Goal: Transaction & Acquisition: Purchase product/service

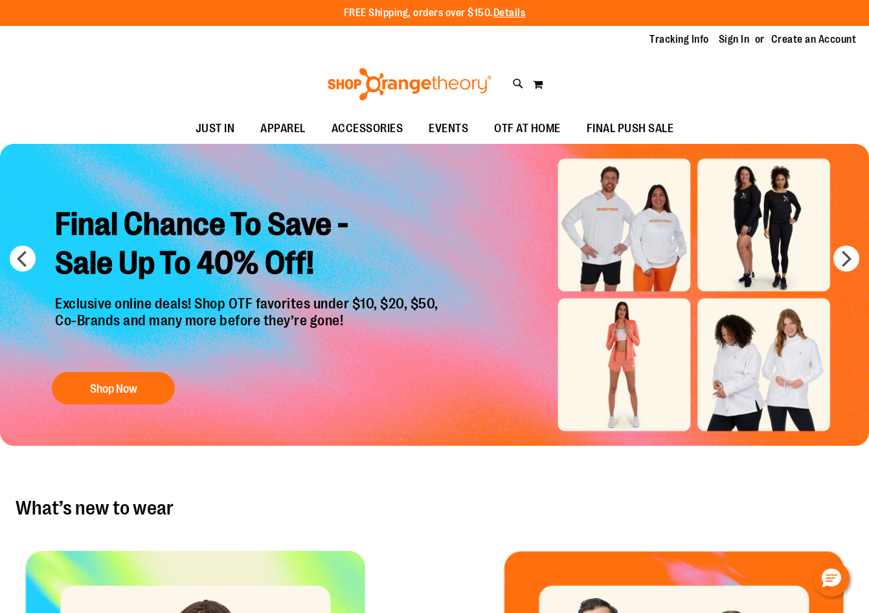
type input "**********"
drag, startPoint x: 0, startPoint y: 0, endPoint x: 744, endPoint y: 35, distance: 744.5
click at [744, 35] on link "Sign In" at bounding box center [734, 39] width 31 height 14
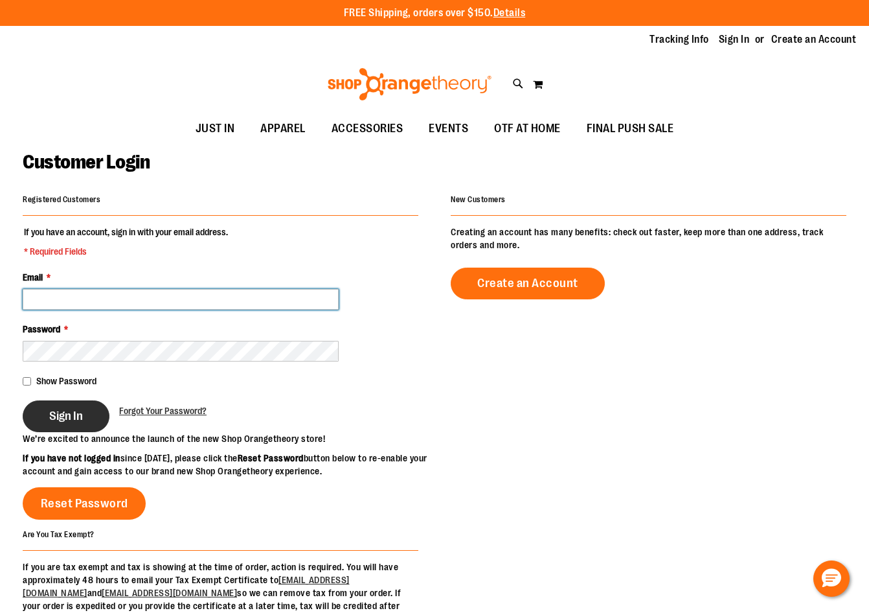
type input "**********"
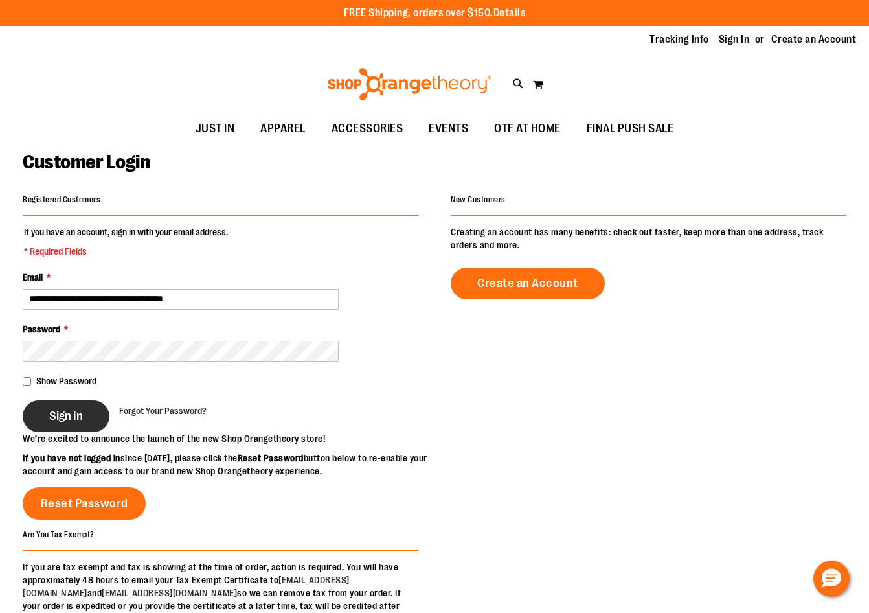
type input "**********"
click at [56, 428] on button "Sign In" at bounding box center [66, 416] width 87 height 32
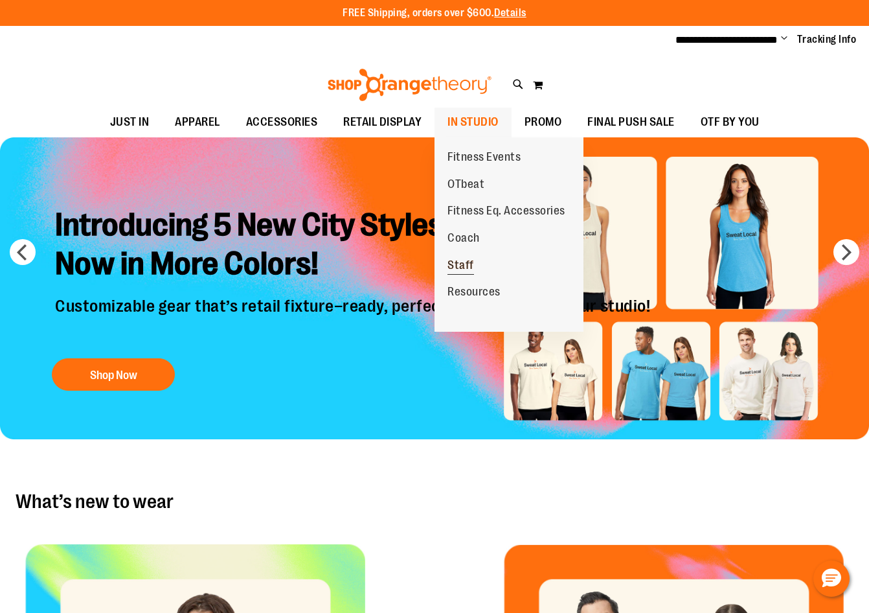
type input "**********"
click at [467, 266] on span "Staff" at bounding box center [461, 266] width 27 height 16
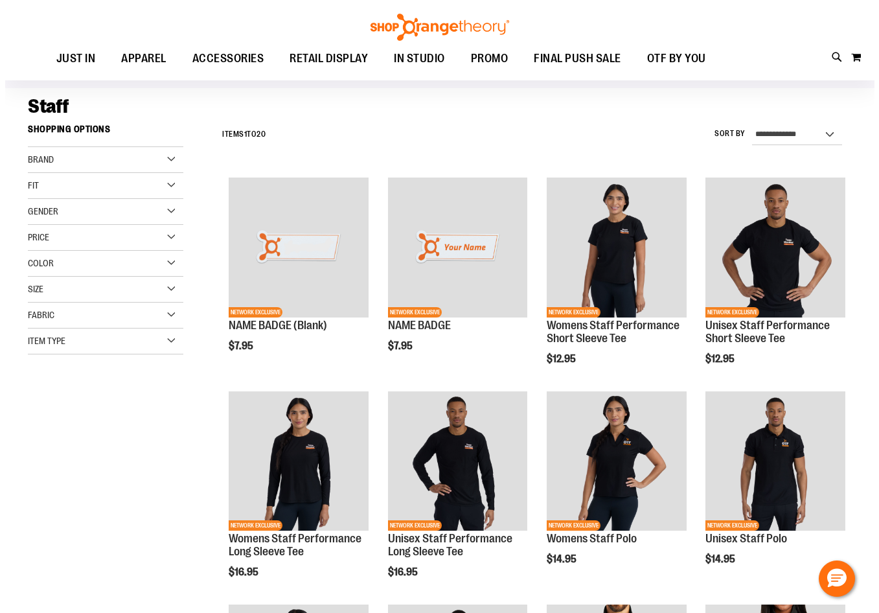
scroll to position [194, 0]
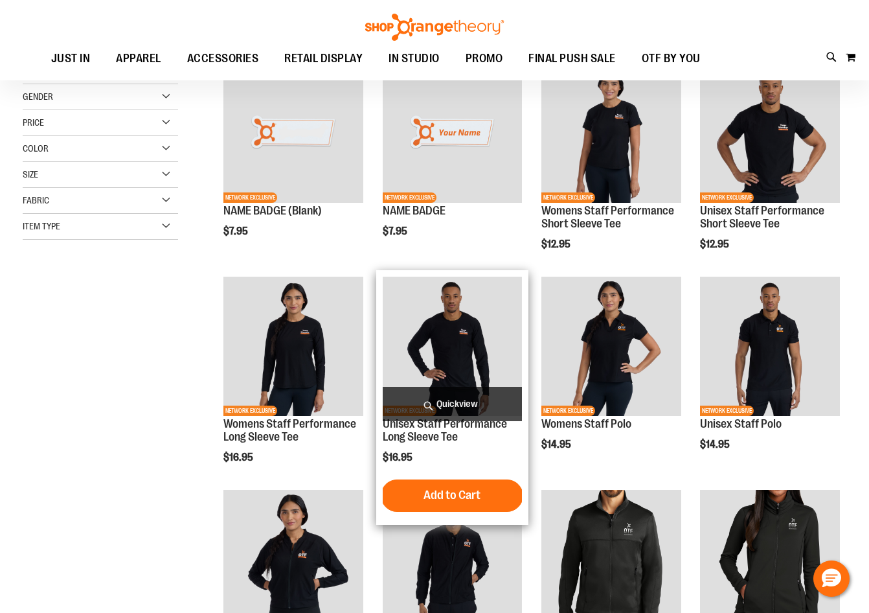
type input "**********"
click at [469, 407] on span "Quickview" at bounding box center [453, 404] width 140 height 34
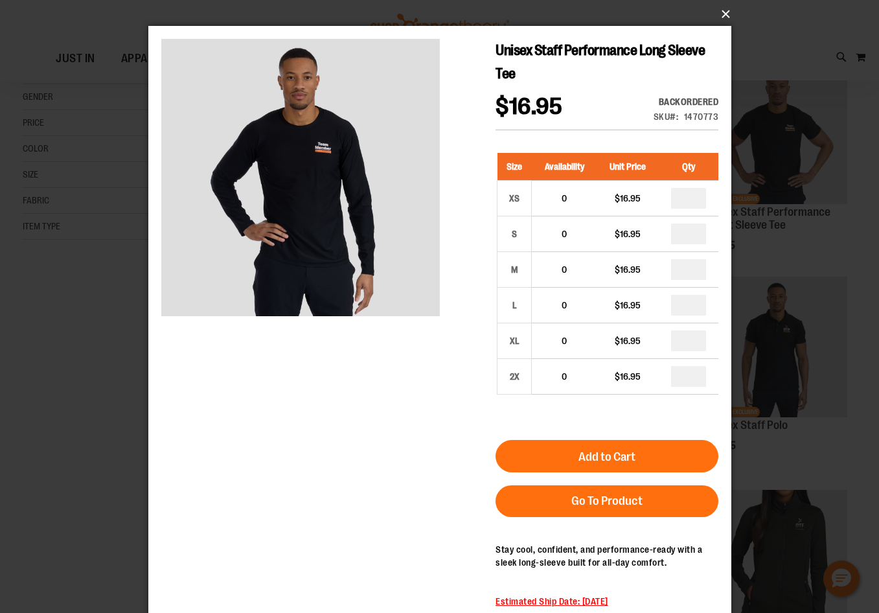
click at [715, 13] on button "×" at bounding box center [443, 14] width 583 height 29
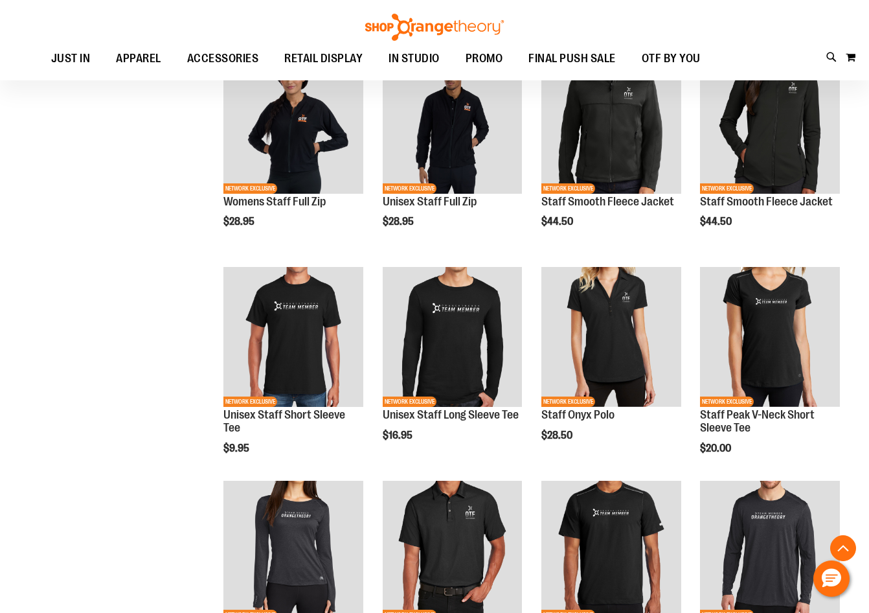
scroll to position [647, 0]
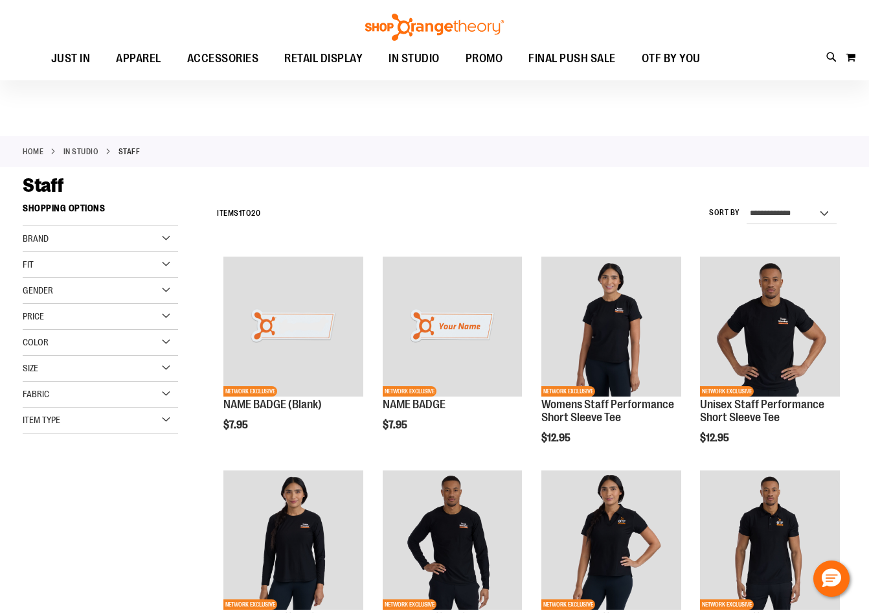
scroll to position [323, 0]
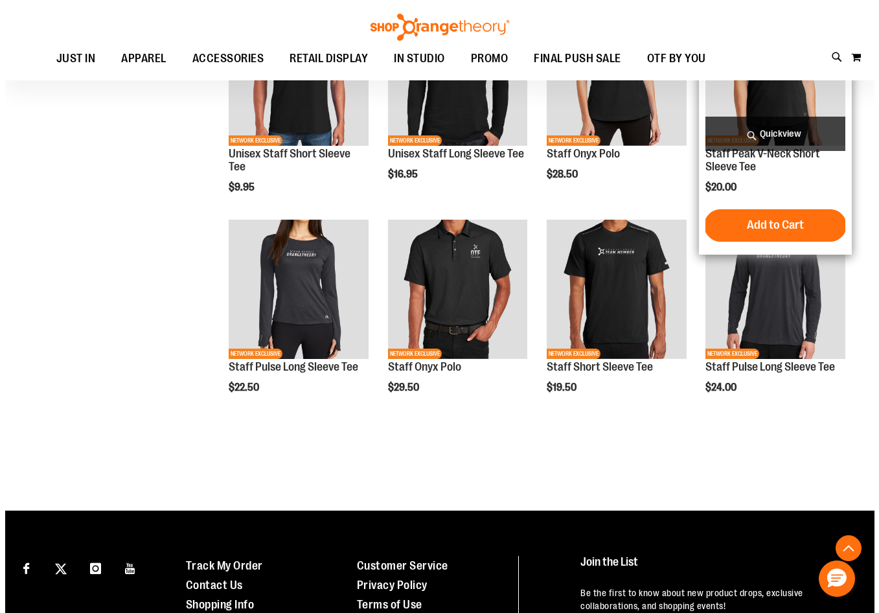
scroll to position [906, 0]
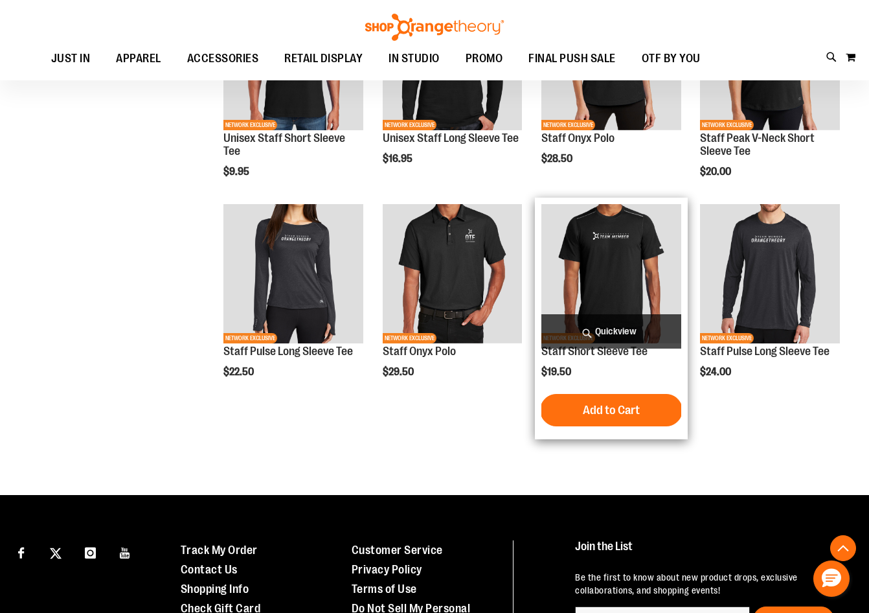
click at [623, 326] on span "Quickview" at bounding box center [612, 331] width 140 height 34
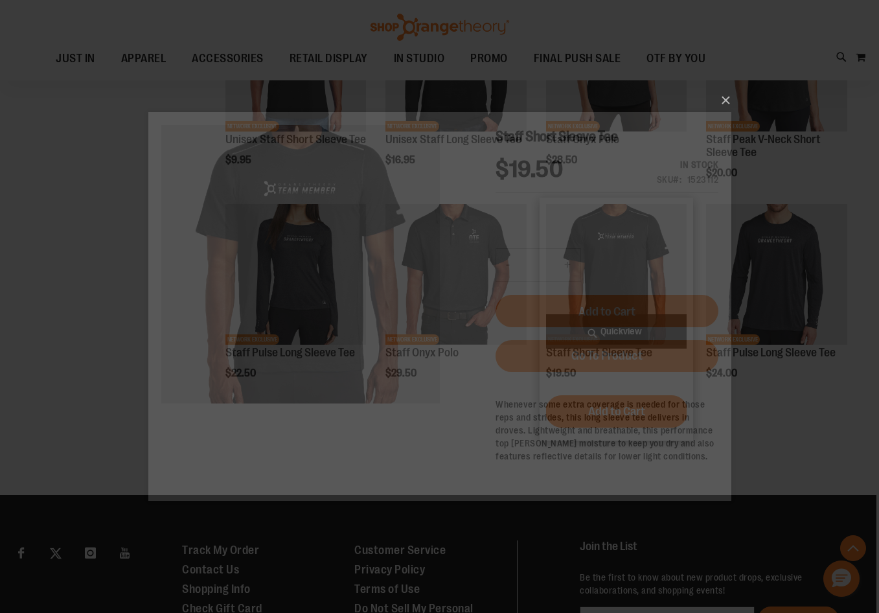
scroll to position [0, 0]
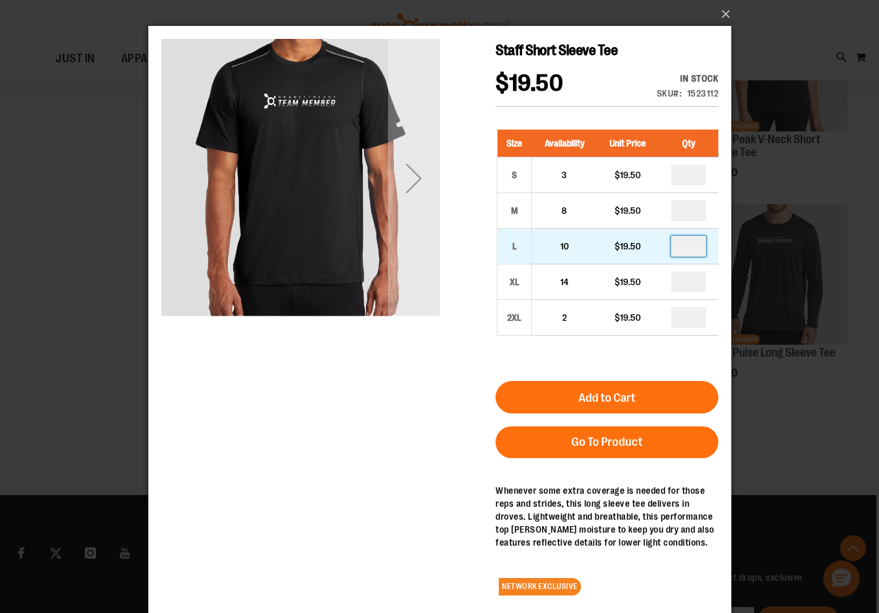
drag, startPoint x: 683, startPoint y: 249, endPoint x: 701, endPoint y: 251, distance: 18.3
click at [701, 251] on input "number" at bounding box center [687, 246] width 35 height 21
type input "*"
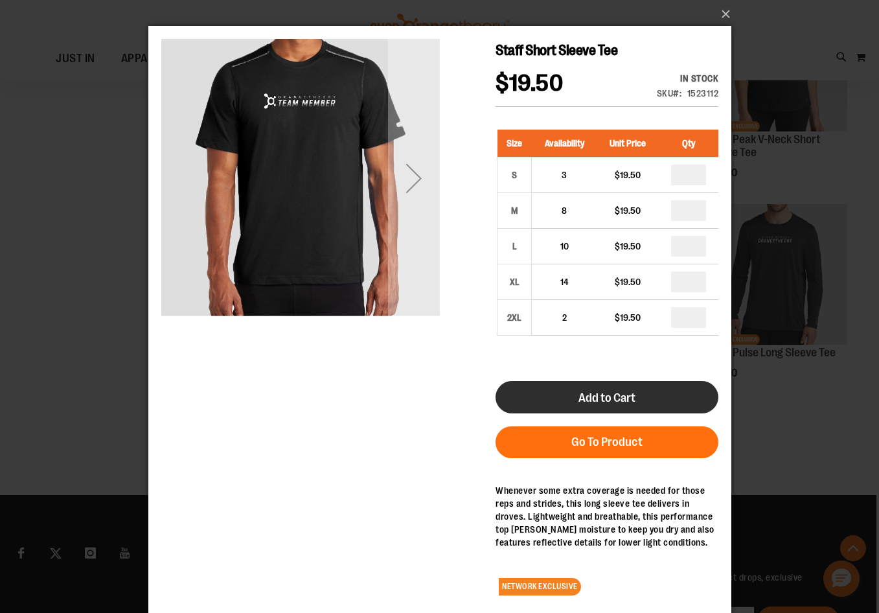
click at [611, 396] on span "Add to Cart" at bounding box center [606, 398] width 57 height 14
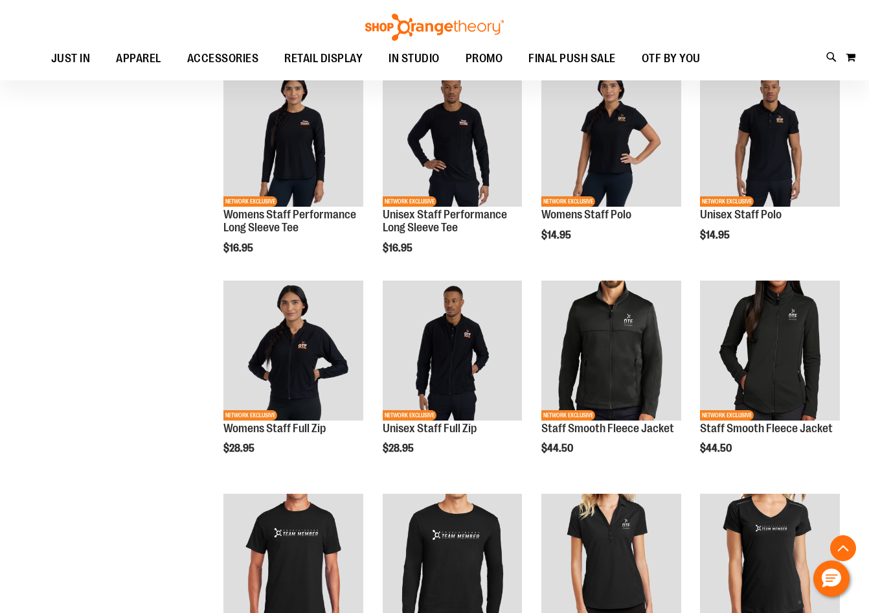
scroll to position [87, 0]
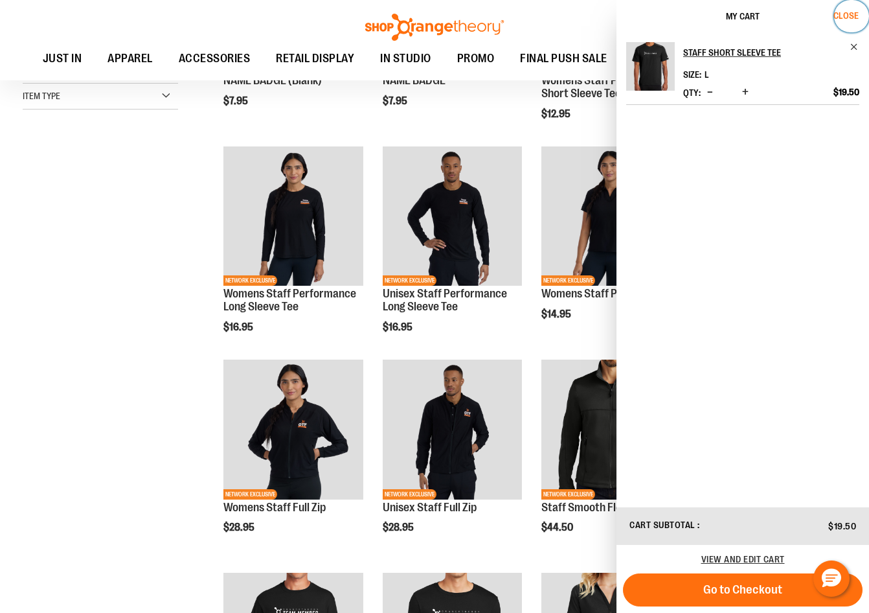
click at [851, 11] on span "Close" at bounding box center [846, 15] width 25 height 10
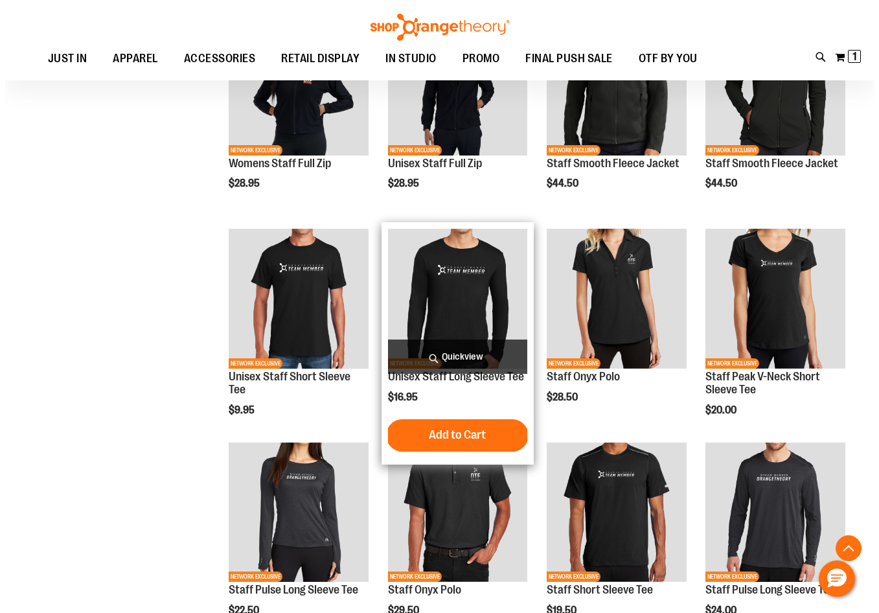
scroll to position [733, 0]
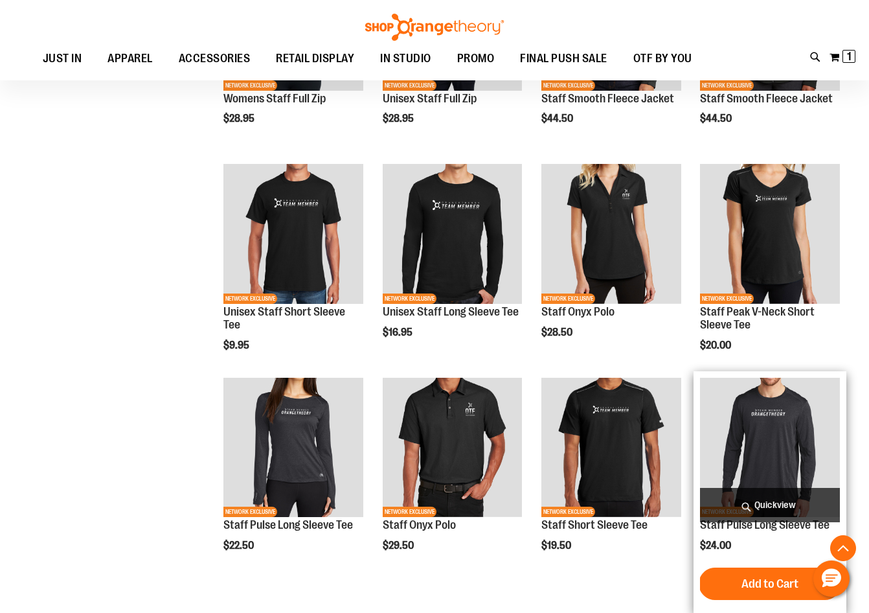
click at [791, 507] on span "Quickview" at bounding box center [770, 505] width 140 height 34
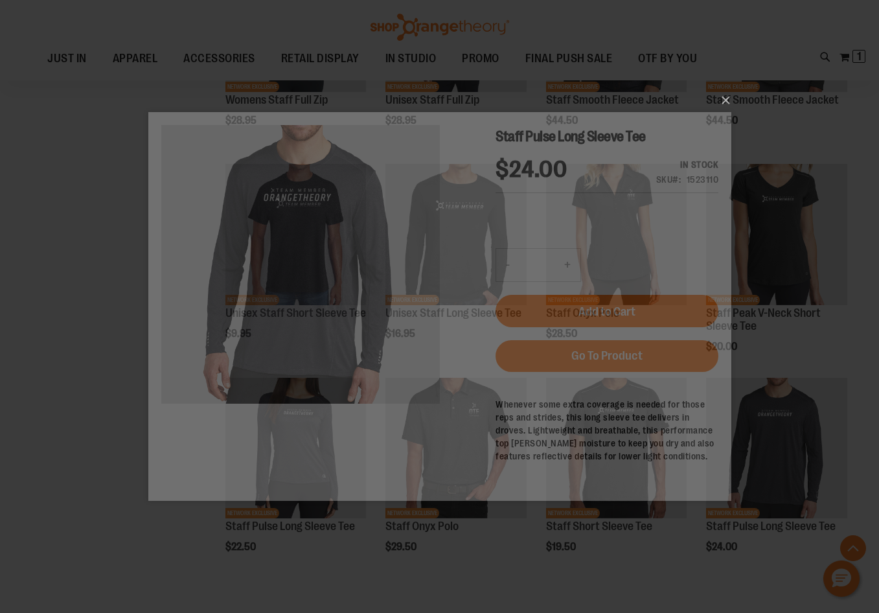
scroll to position [0, 0]
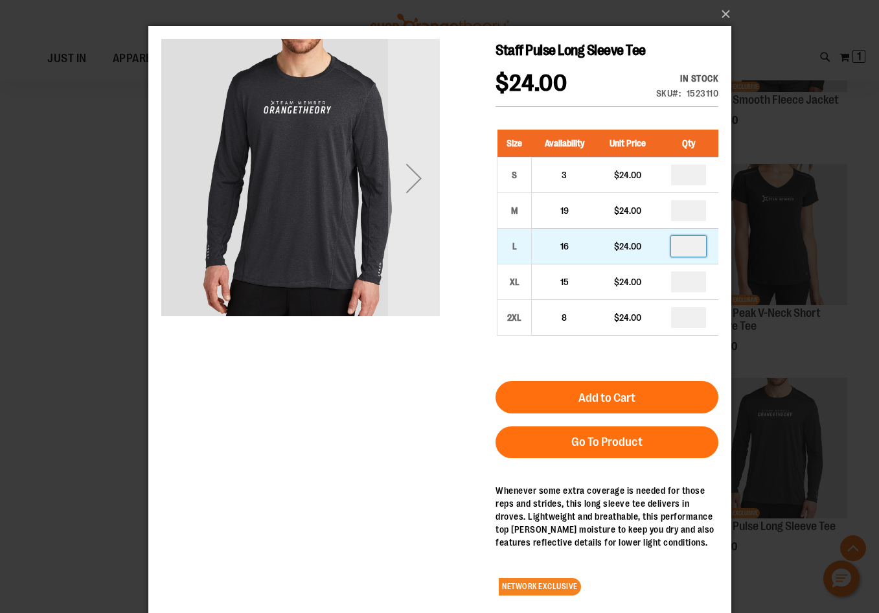
drag, startPoint x: 699, startPoint y: 243, endPoint x: 663, endPoint y: 246, distance: 35.7
click at [663, 246] on td at bounding box center [688, 247] width 60 height 36
type input "*"
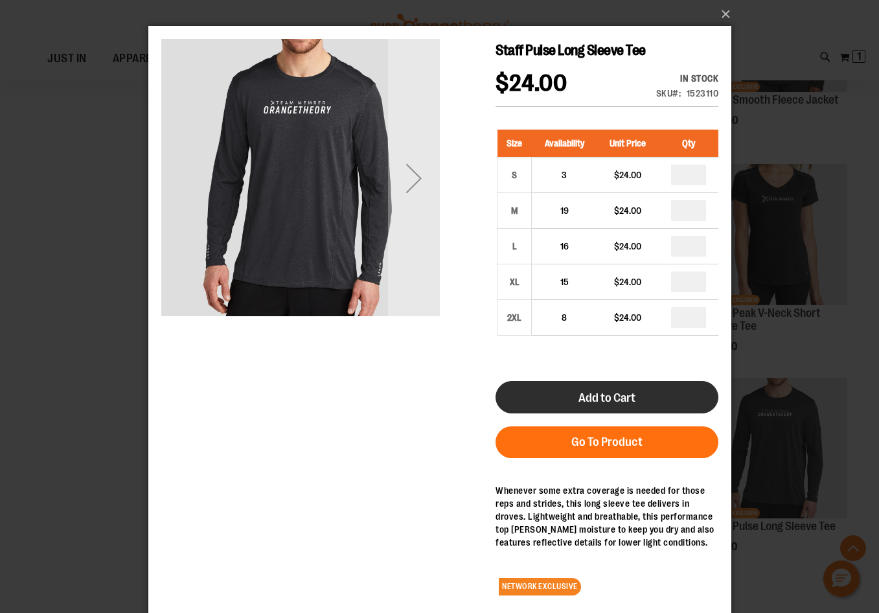
click at [645, 409] on button "Add to Cart" at bounding box center [606, 397] width 223 height 32
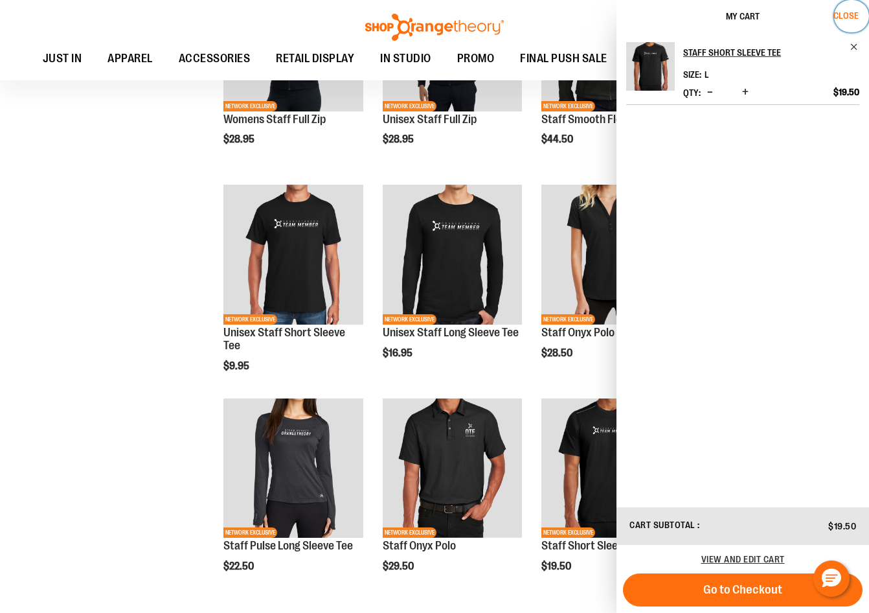
click at [853, 18] on span "Close" at bounding box center [846, 15] width 25 height 10
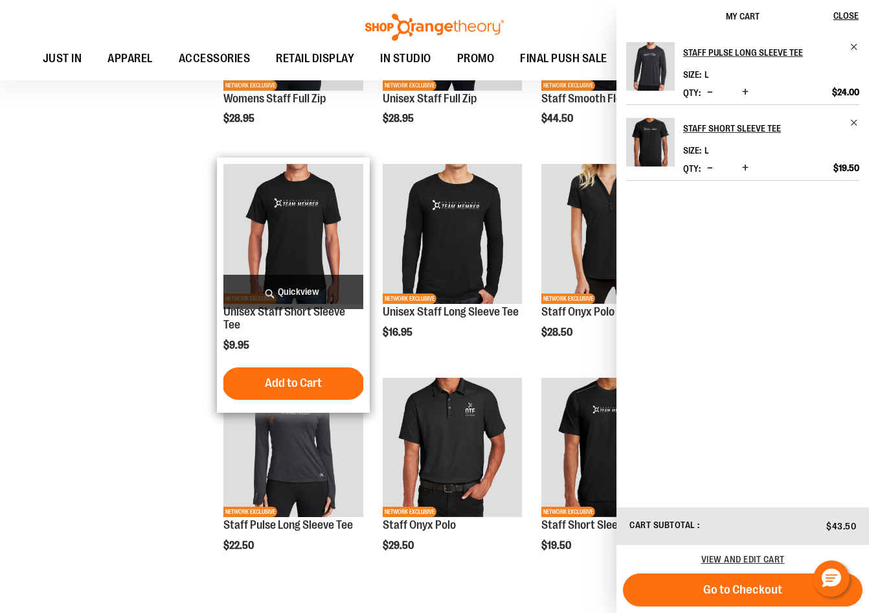
scroll to position [1057, 0]
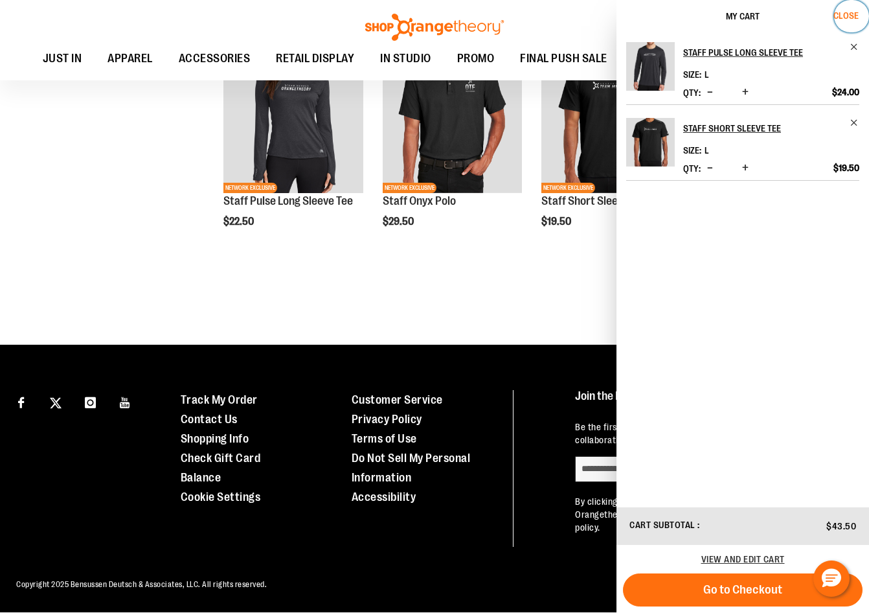
click at [855, 19] on span "Close" at bounding box center [846, 15] width 25 height 10
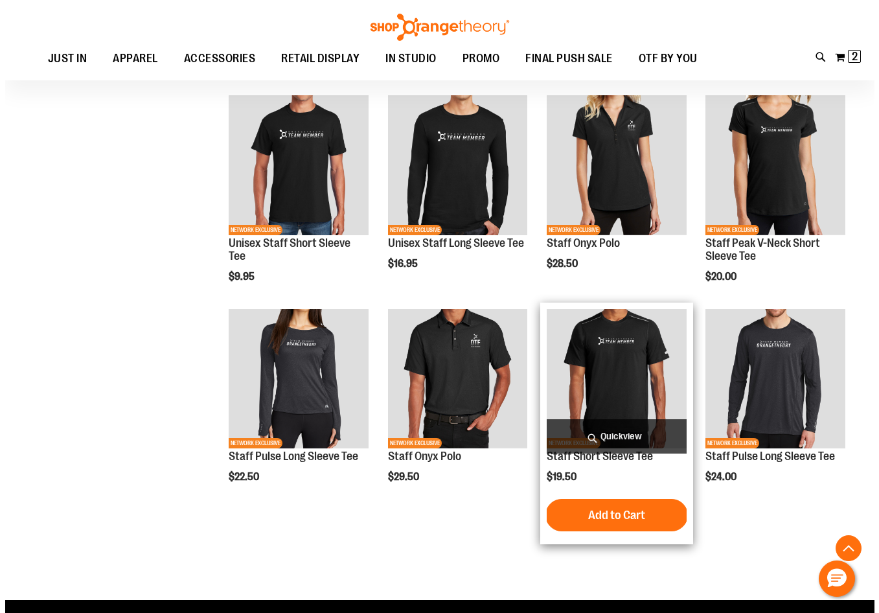
scroll to position [797, 0]
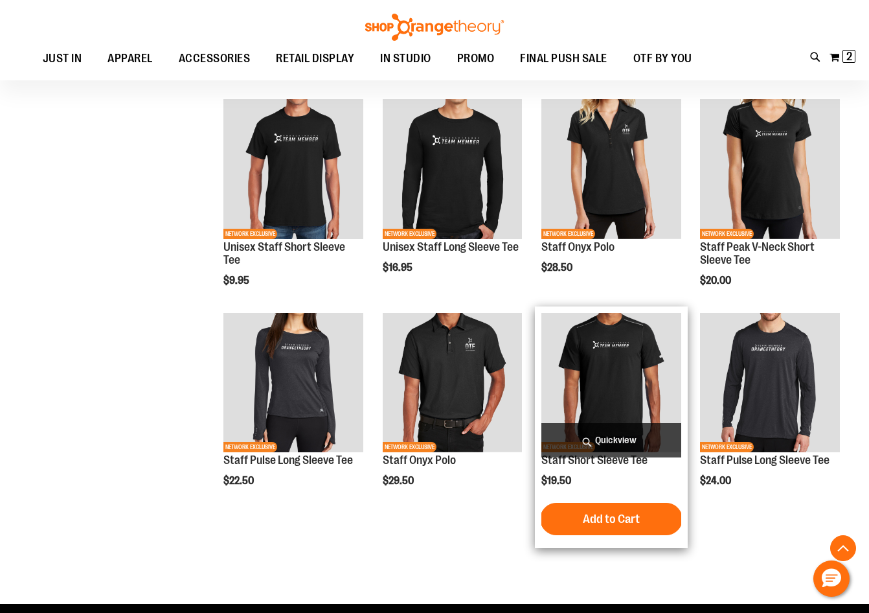
click at [630, 442] on span "Quickview" at bounding box center [612, 440] width 140 height 34
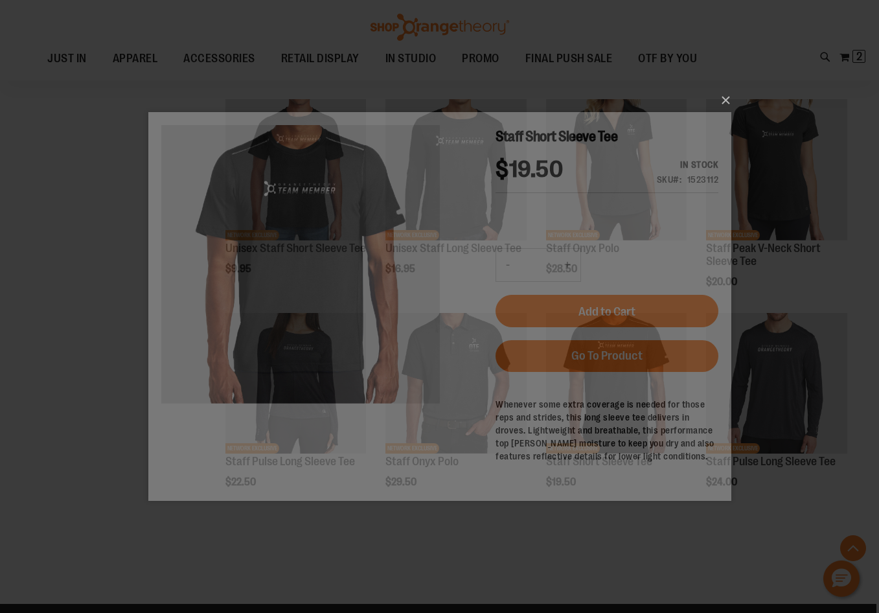
scroll to position [0, 0]
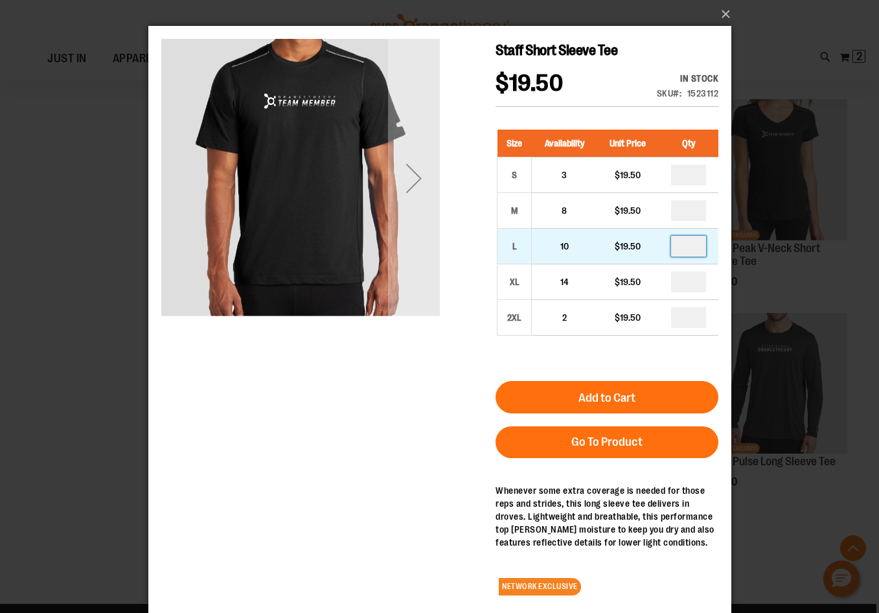
drag, startPoint x: 693, startPoint y: 251, endPoint x: 670, endPoint y: 246, distance: 22.5
click at [670, 246] on input "number" at bounding box center [687, 246] width 35 height 21
type input "*"
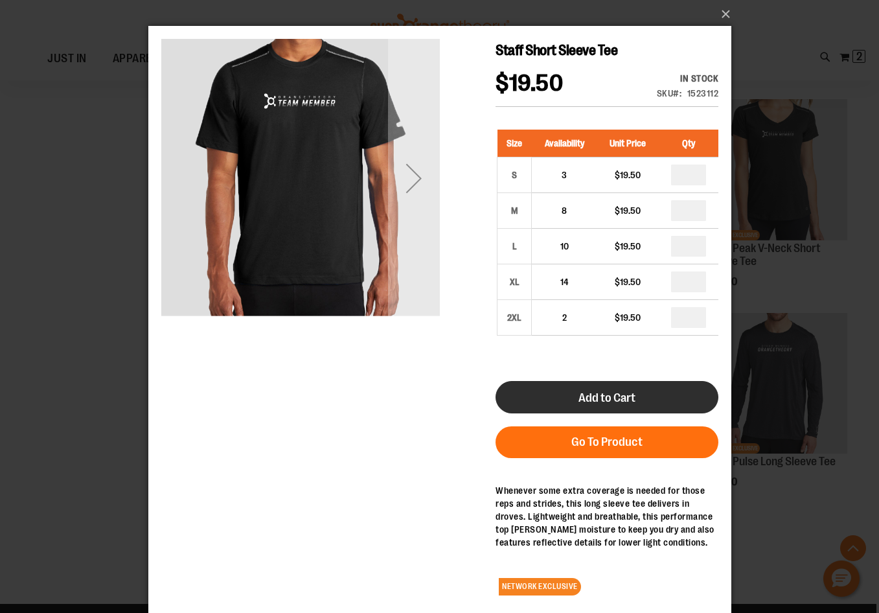
click at [661, 389] on button "Add to Cart" at bounding box center [606, 397] width 223 height 32
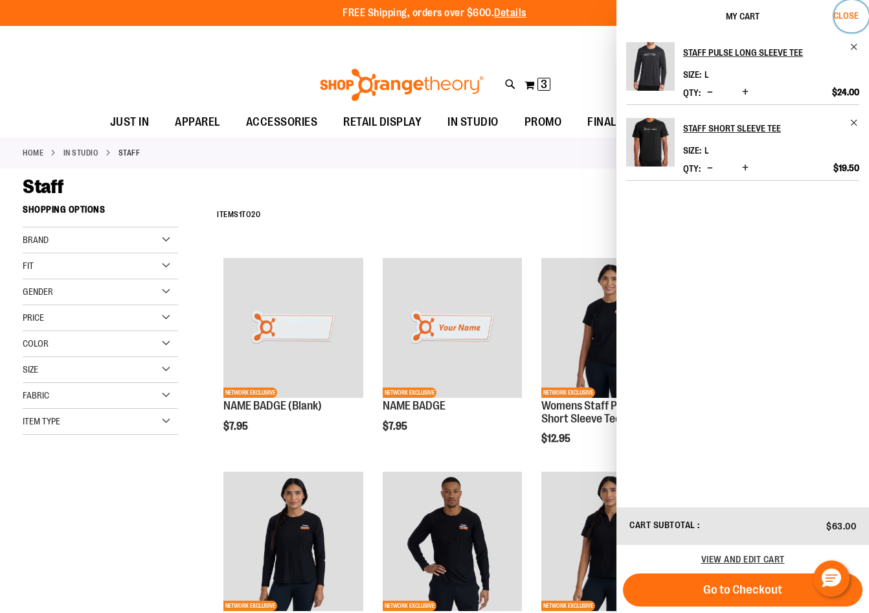
click at [857, 12] on span "Close" at bounding box center [846, 15] width 25 height 10
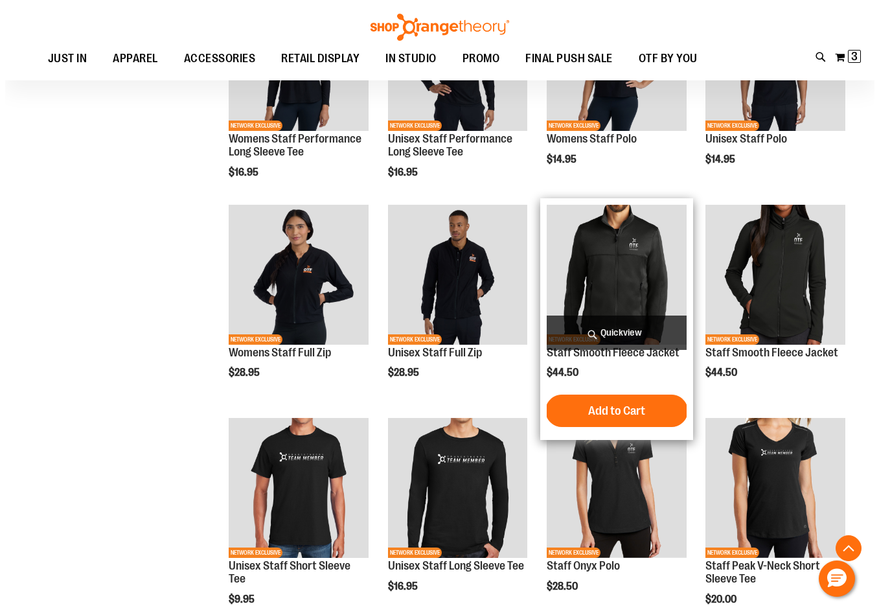
scroll to position [474, 0]
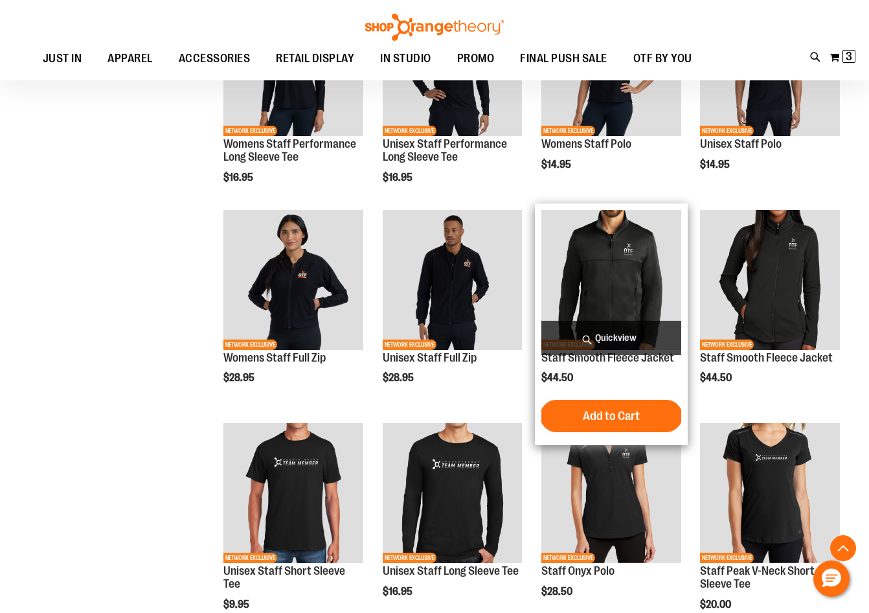
click at [640, 334] on span "Quickview" at bounding box center [612, 338] width 140 height 34
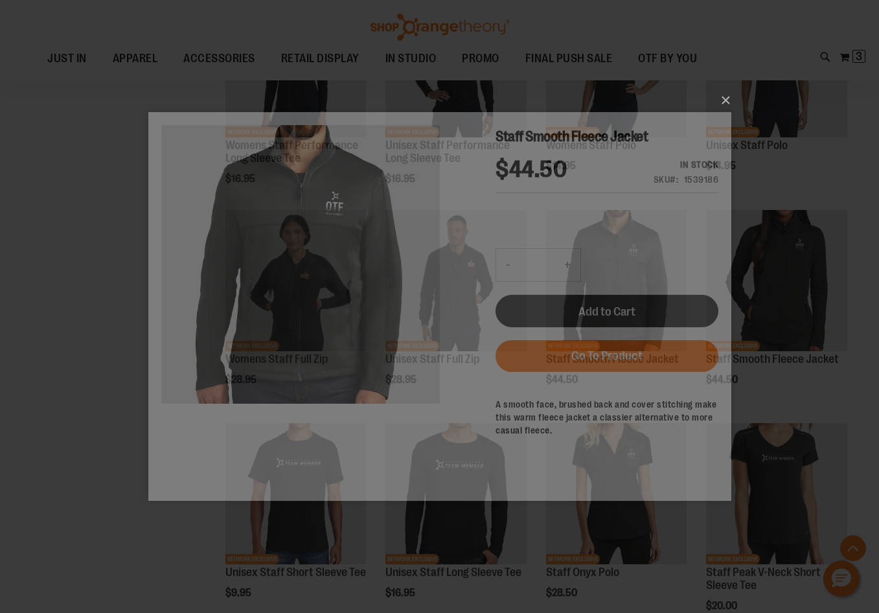
scroll to position [0, 0]
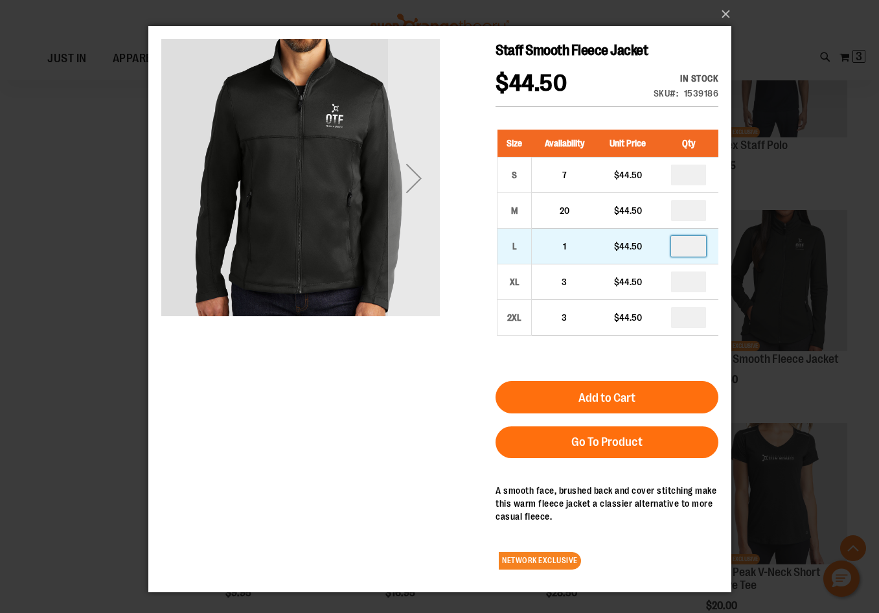
drag, startPoint x: 670, startPoint y: 238, endPoint x: 669, endPoint y: 221, distance: 17.0
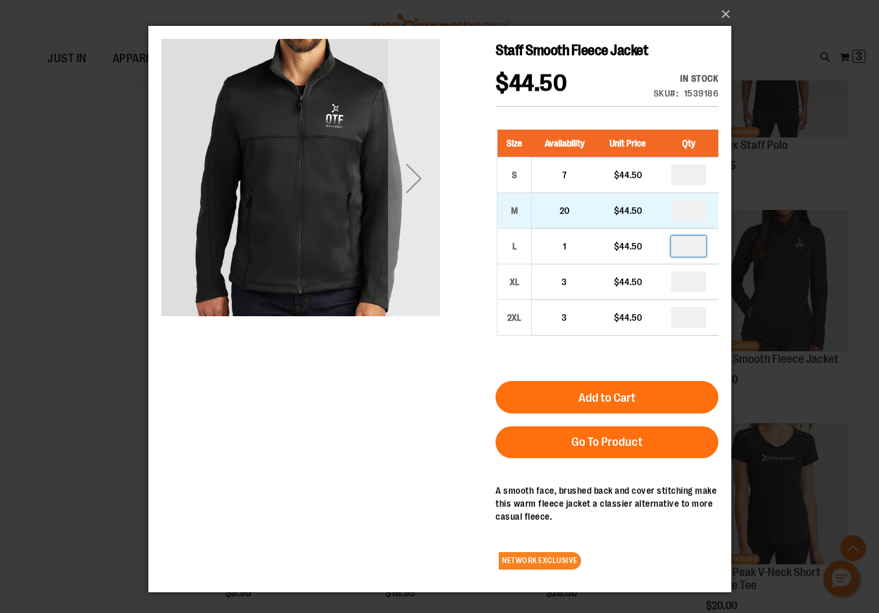
click at [670, 238] on input "number" at bounding box center [687, 246] width 35 height 21
type input "*"
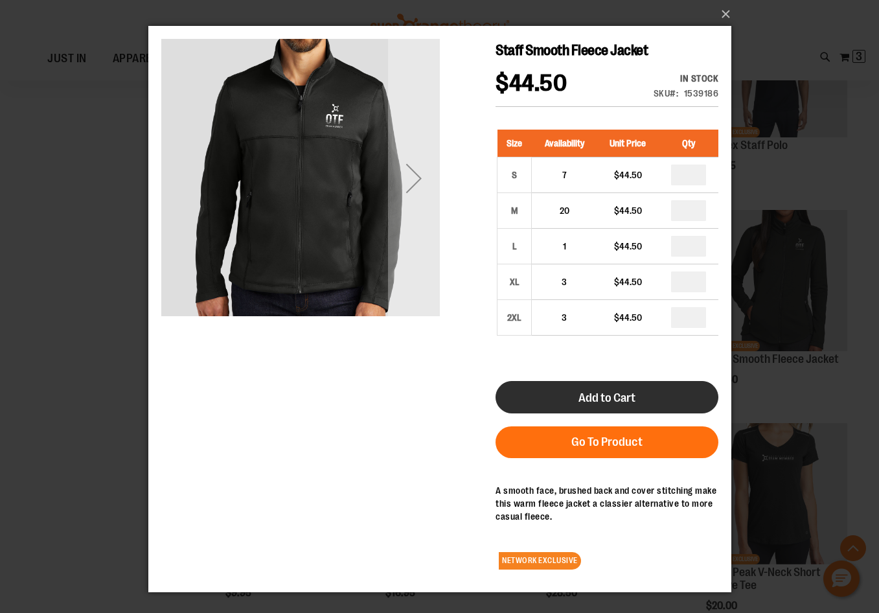
click at [632, 393] on span "Add to Cart" at bounding box center [606, 398] width 57 height 14
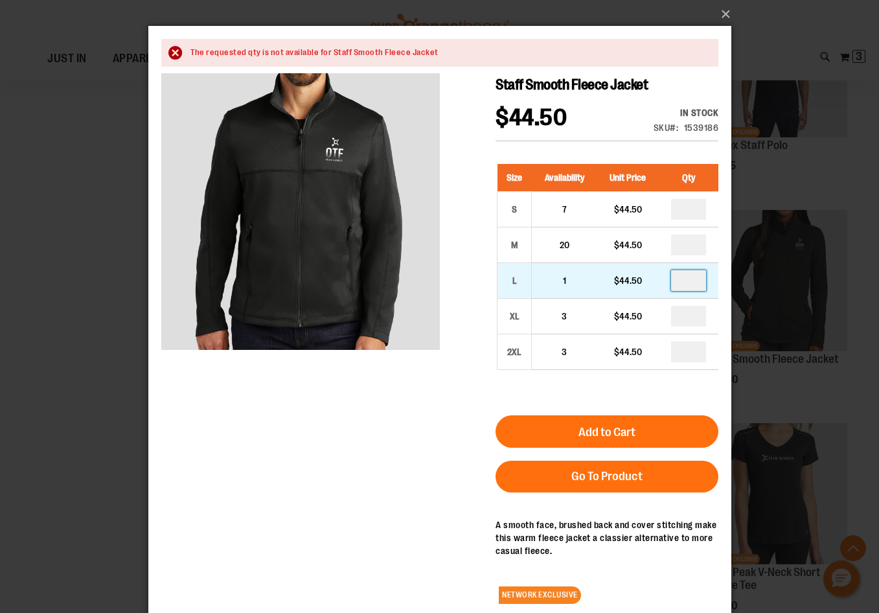
drag, startPoint x: 700, startPoint y: 278, endPoint x: 639, endPoint y: 263, distance: 63.3
click at [639, 263] on tr "L 1 $44.50 *" at bounding box center [608, 280] width 222 height 36
type input "*"
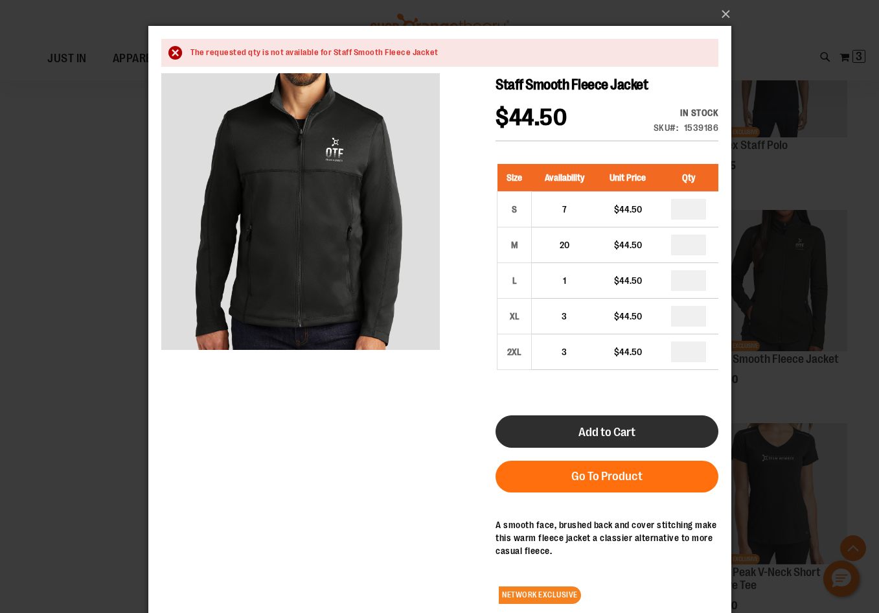
click at [626, 426] on span "Add to Cart" at bounding box center [606, 432] width 57 height 14
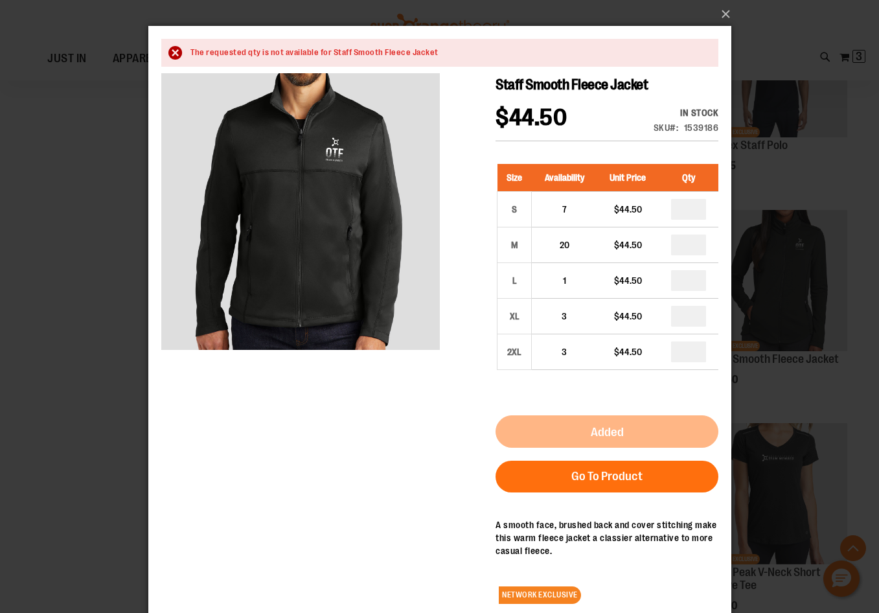
click at [46, 279] on div "×" at bounding box center [439, 306] width 879 height 613
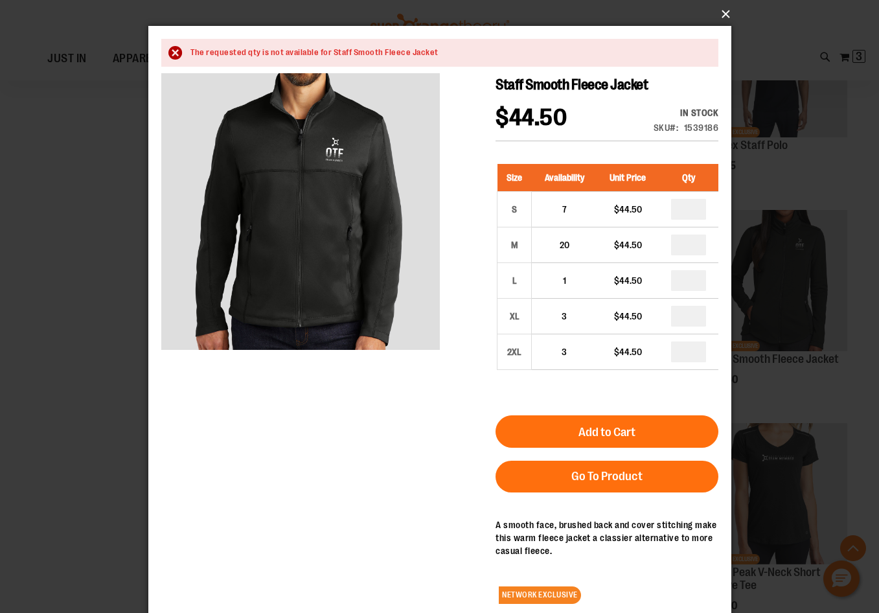
click at [726, 13] on button "×" at bounding box center [443, 14] width 583 height 29
click at [722, 11] on button "×" at bounding box center [443, 14] width 583 height 29
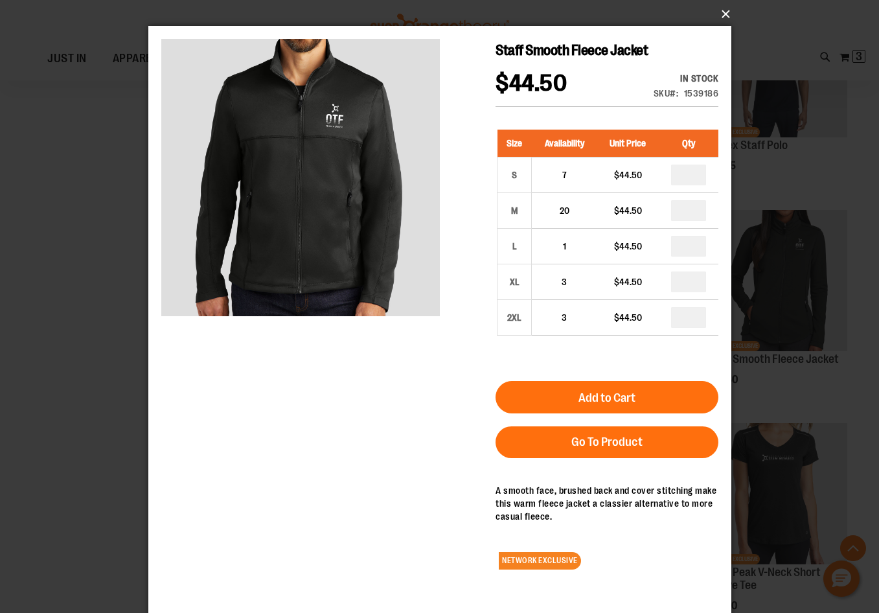
scroll to position [14, 0]
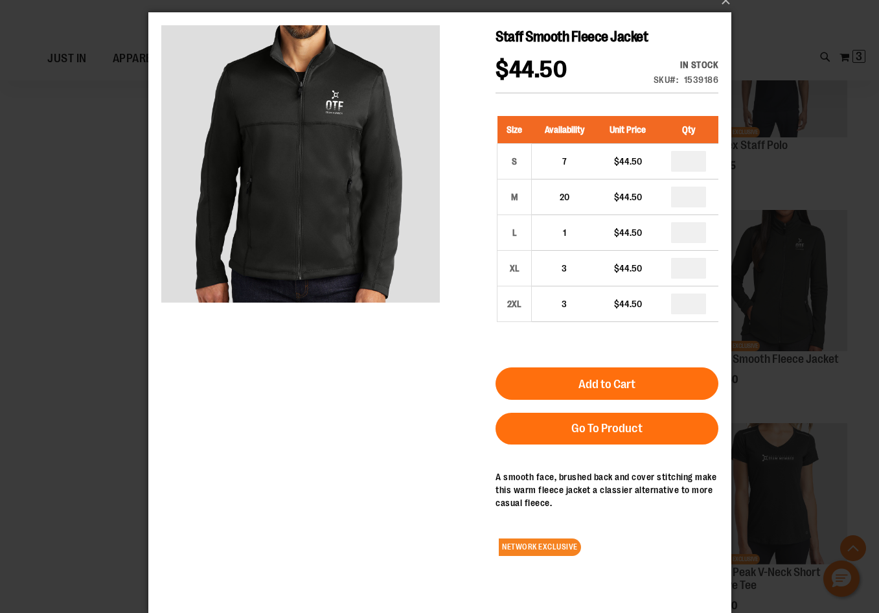
click at [114, 349] on div "×" at bounding box center [439, 292] width 879 height 613
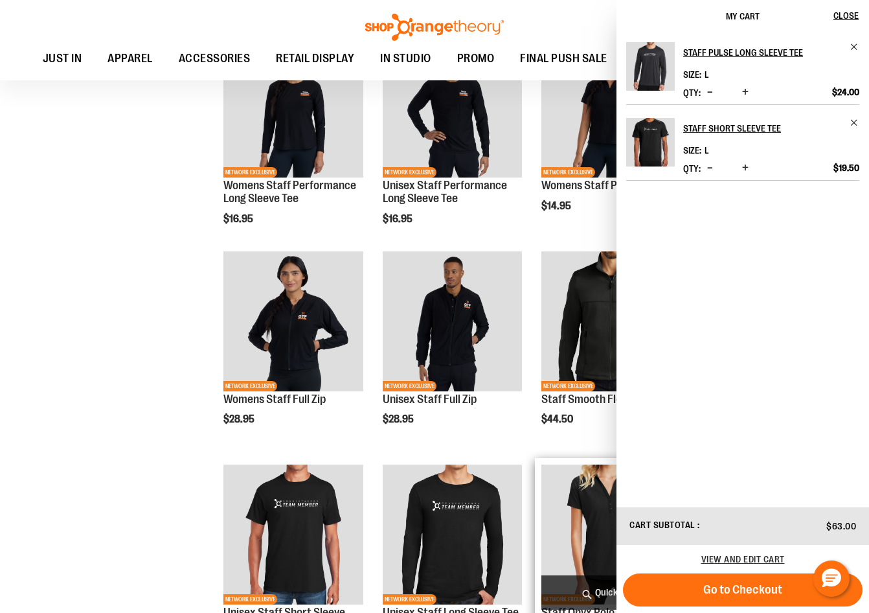
scroll to position [648, 0]
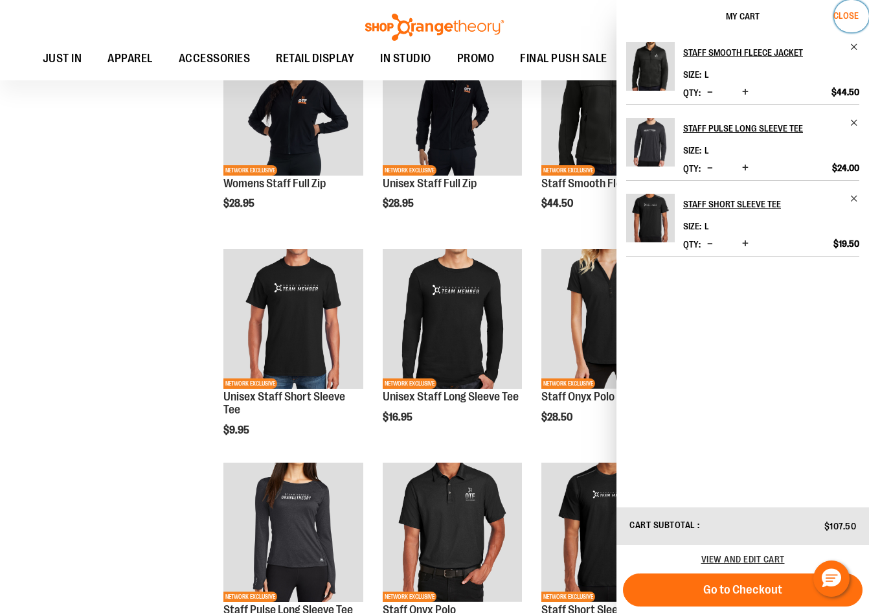
click at [836, 19] on span "Close" at bounding box center [846, 15] width 25 height 10
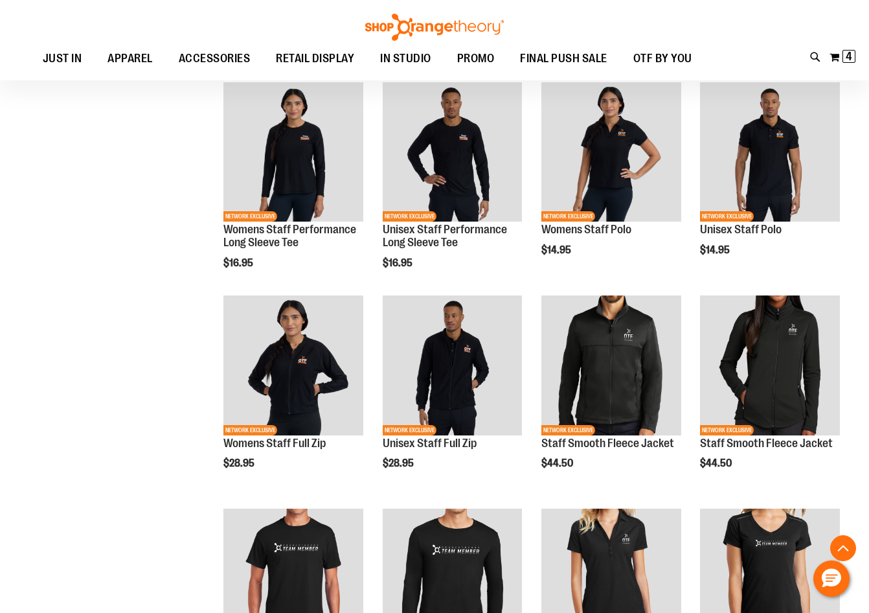
scroll to position [201, 0]
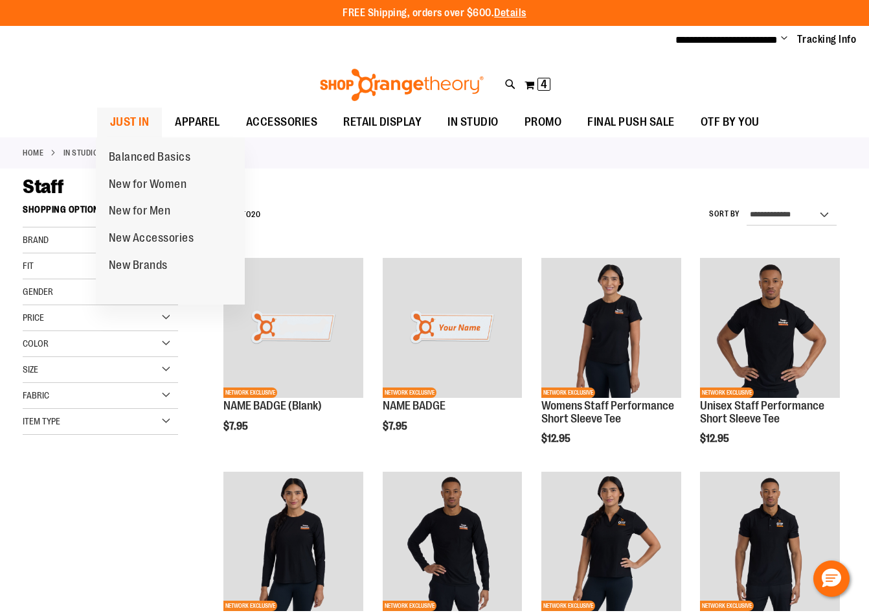
click at [122, 112] on span "JUST IN" at bounding box center [130, 122] width 40 height 29
click at [148, 113] on link "JUST IN" at bounding box center [129, 123] width 65 height 30
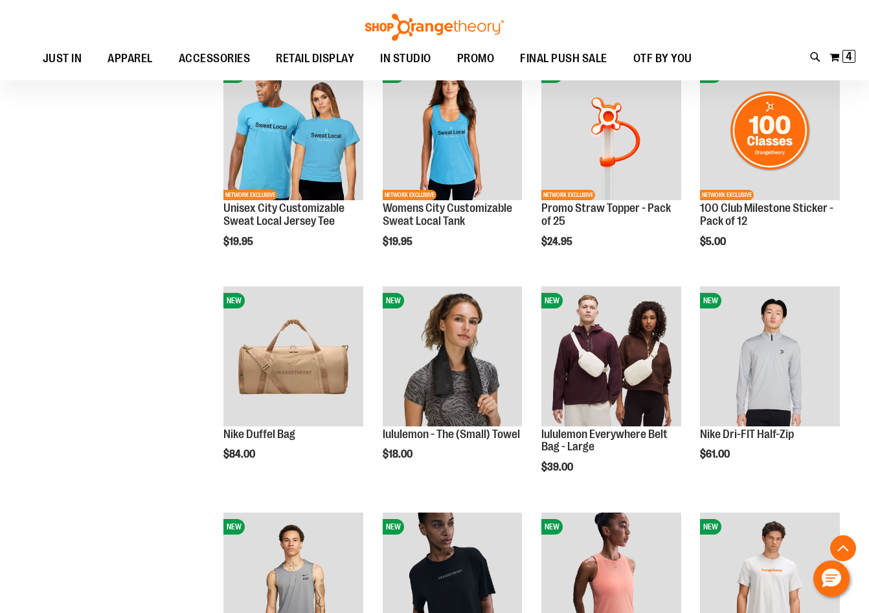
scroll to position [647, 0]
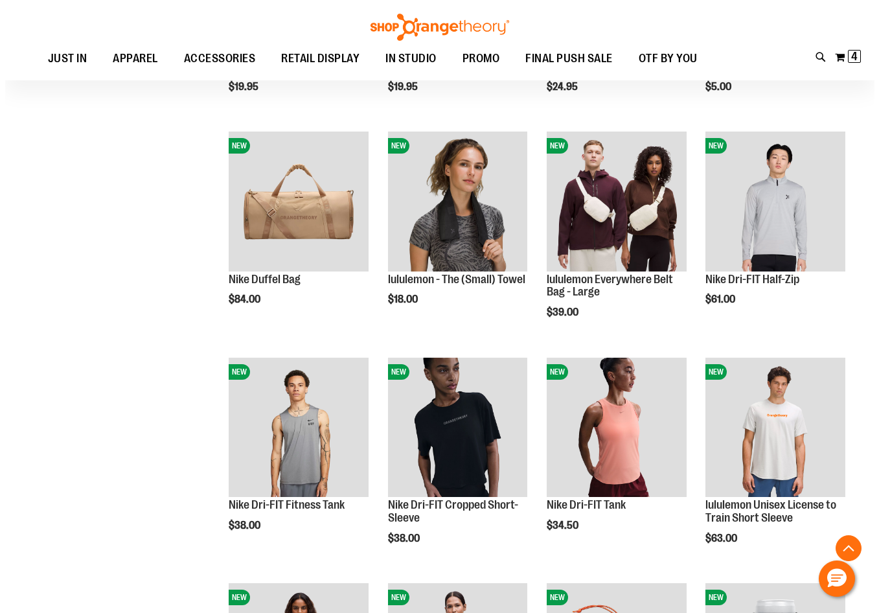
scroll to position [582, 0]
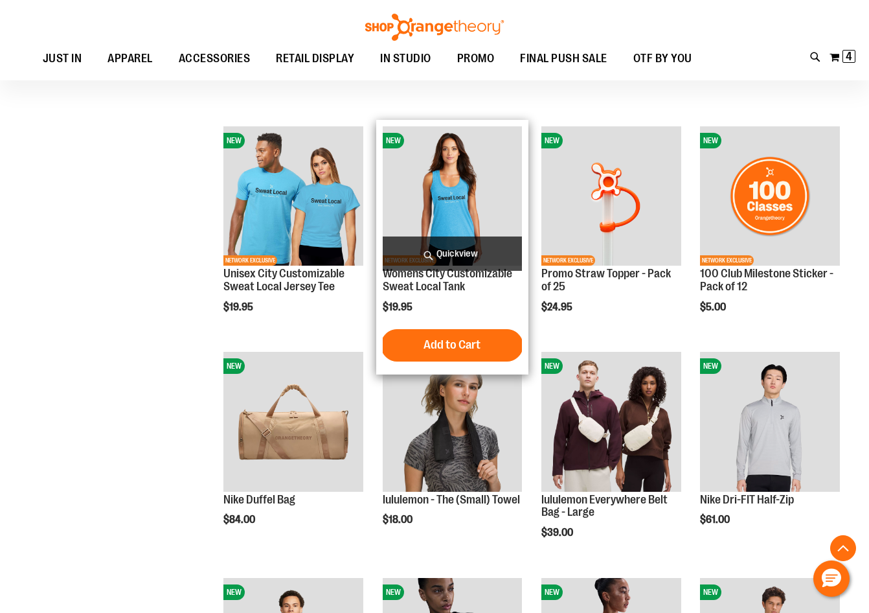
type input "**********"
click at [455, 248] on span "Quickview" at bounding box center [453, 253] width 140 height 34
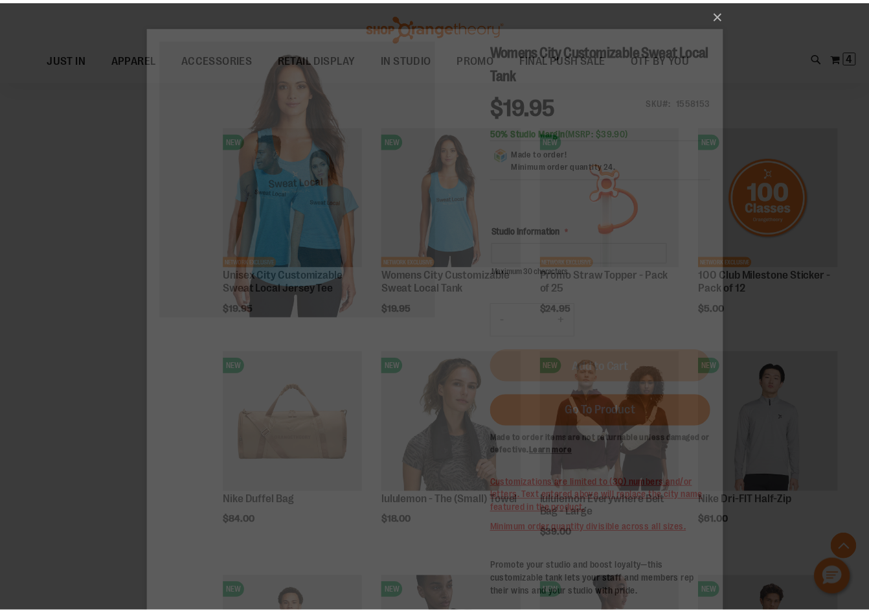
scroll to position [0, 0]
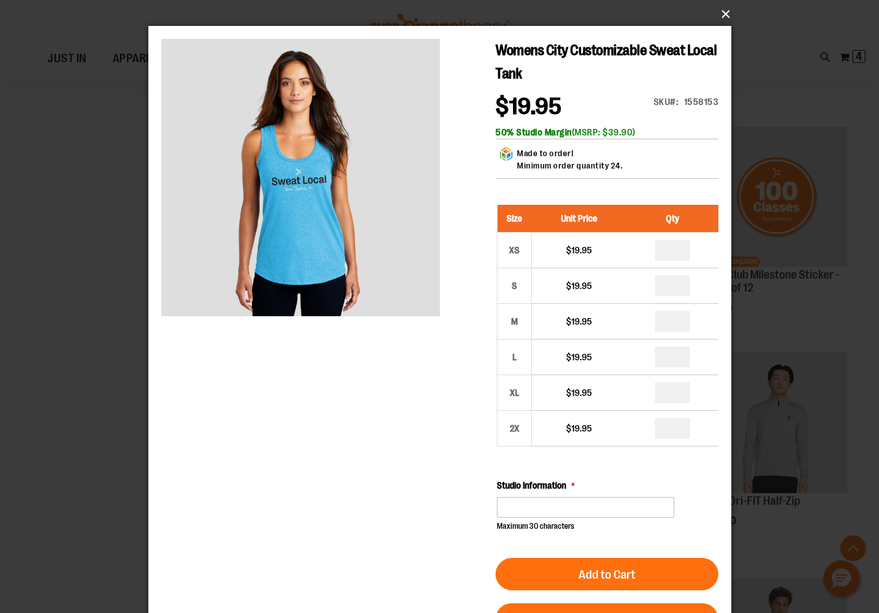
click at [719, 12] on button "×" at bounding box center [443, 14] width 583 height 29
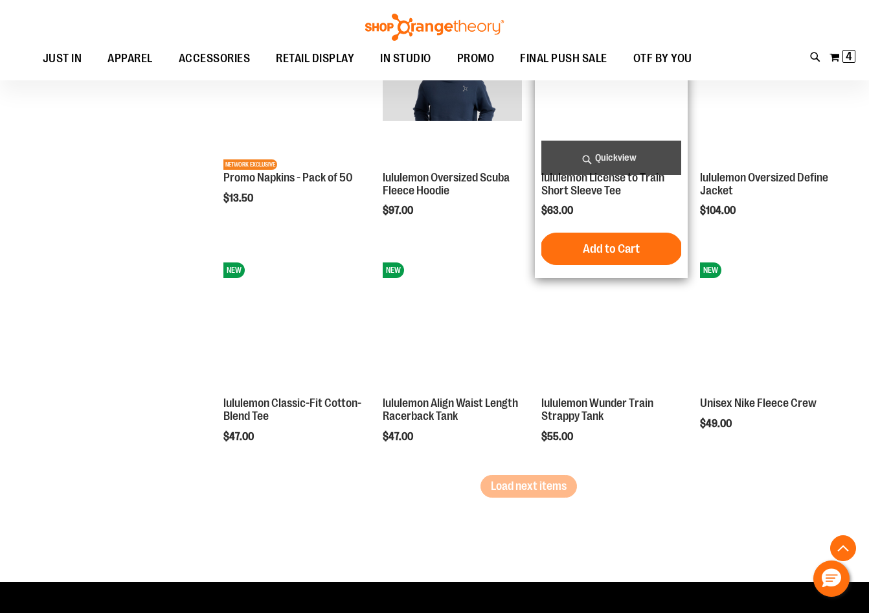
scroll to position [1813, 0]
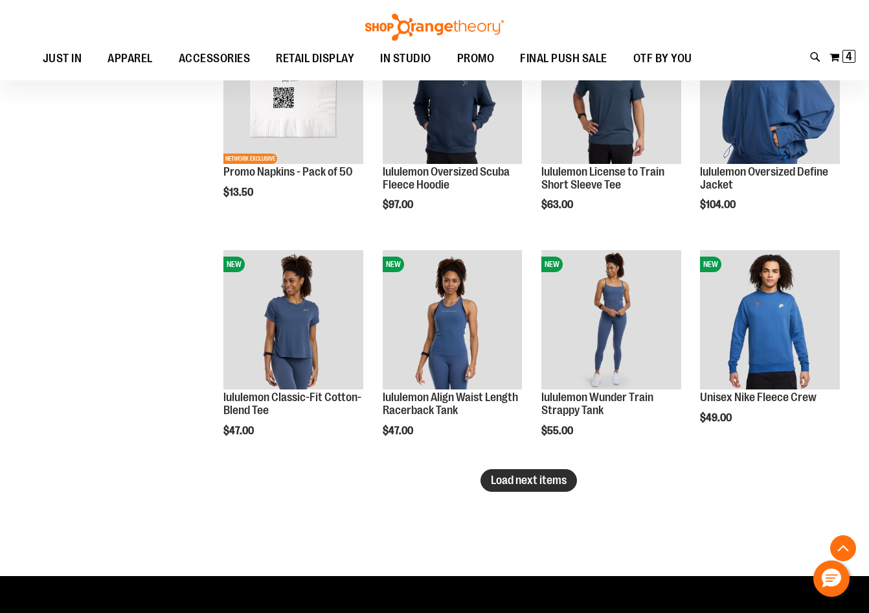
click at [564, 483] on span "Load next items" at bounding box center [529, 480] width 76 height 13
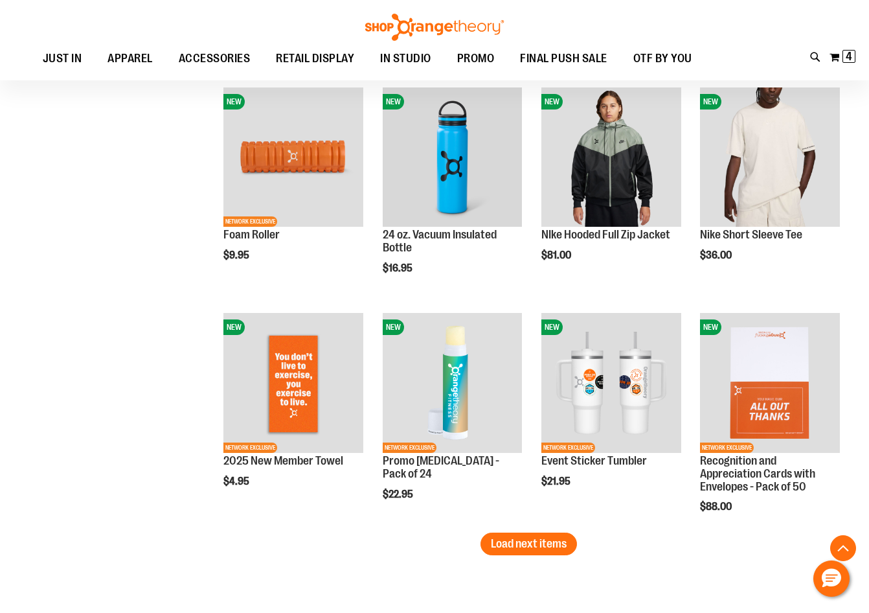
scroll to position [2655, 0]
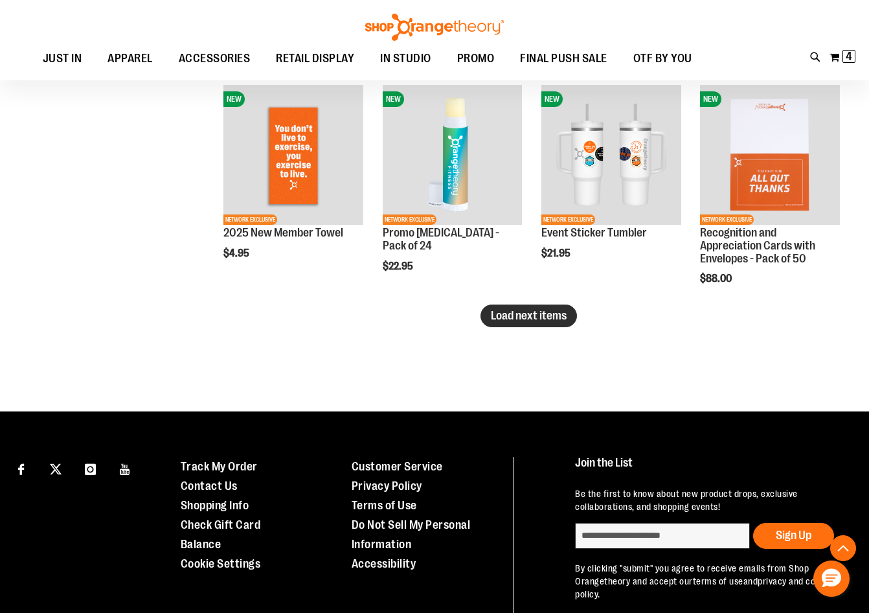
click at [529, 314] on span "Load next items" at bounding box center [529, 315] width 76 height 13
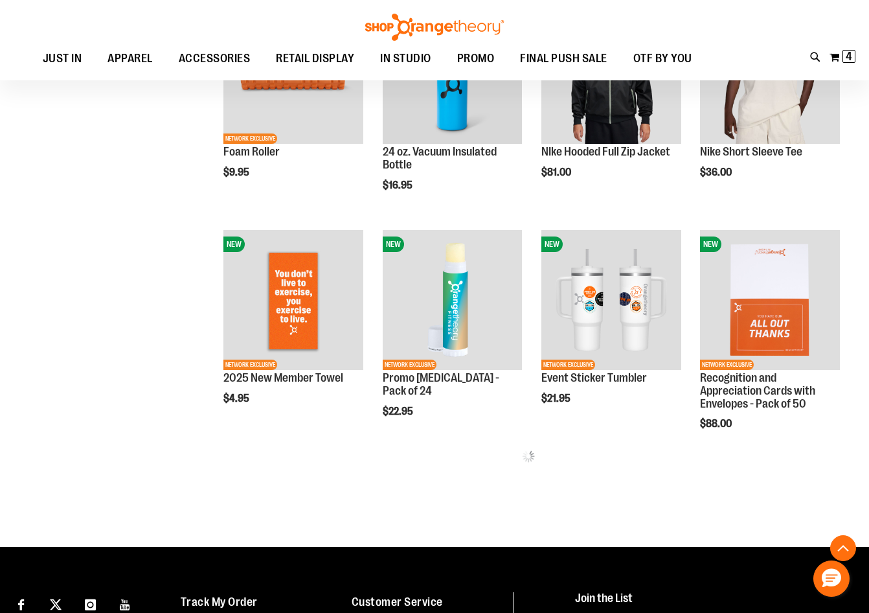
scroll to position [2324, 0]
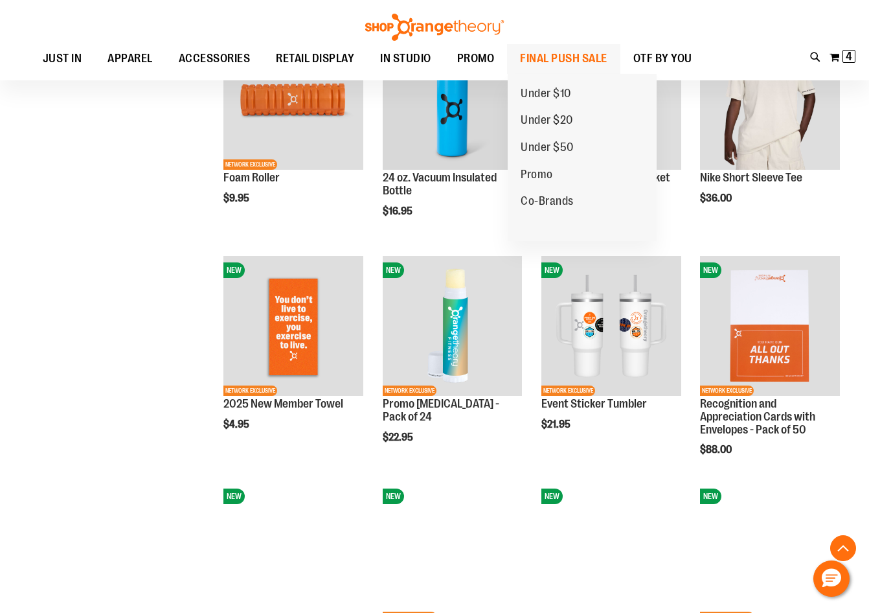
scroll to position [2518, 0]
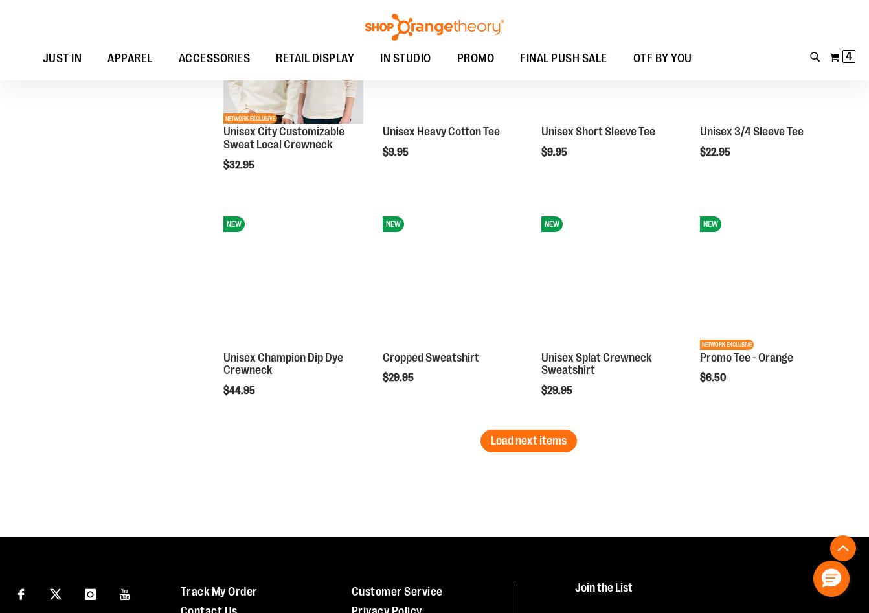
scroll to position [3231, 0]
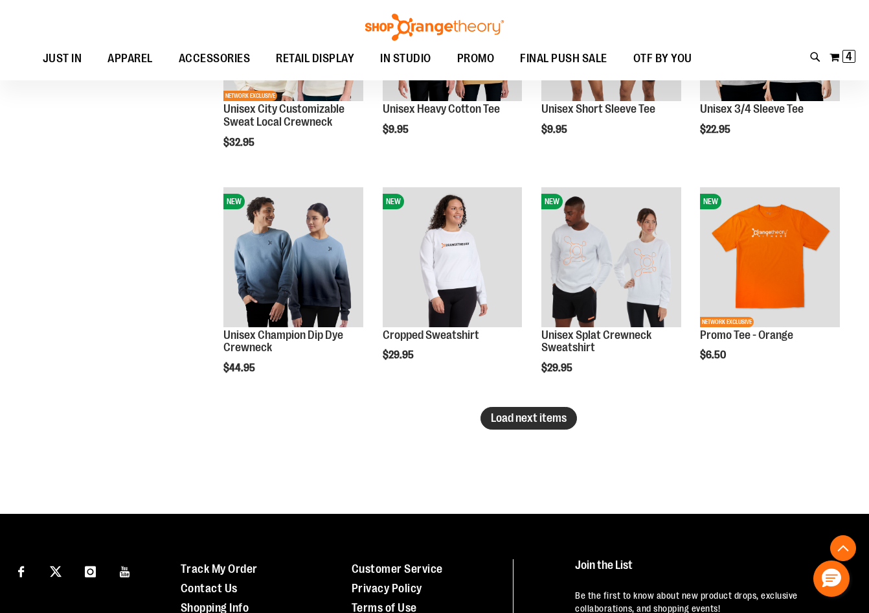
click at [561, 413] on span "Load next items" at bounding box center [529, 417] width 76 height 13
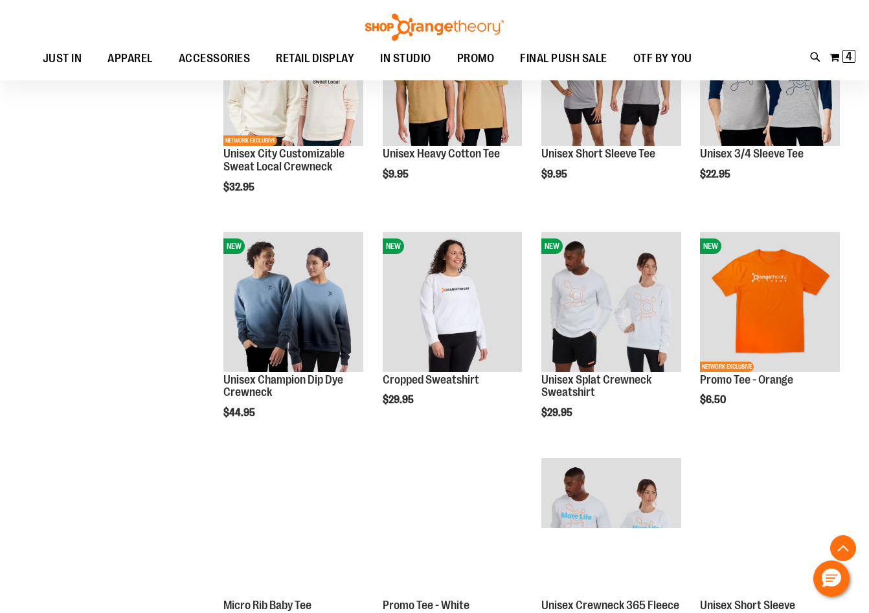
scroll to position [3390, 0]
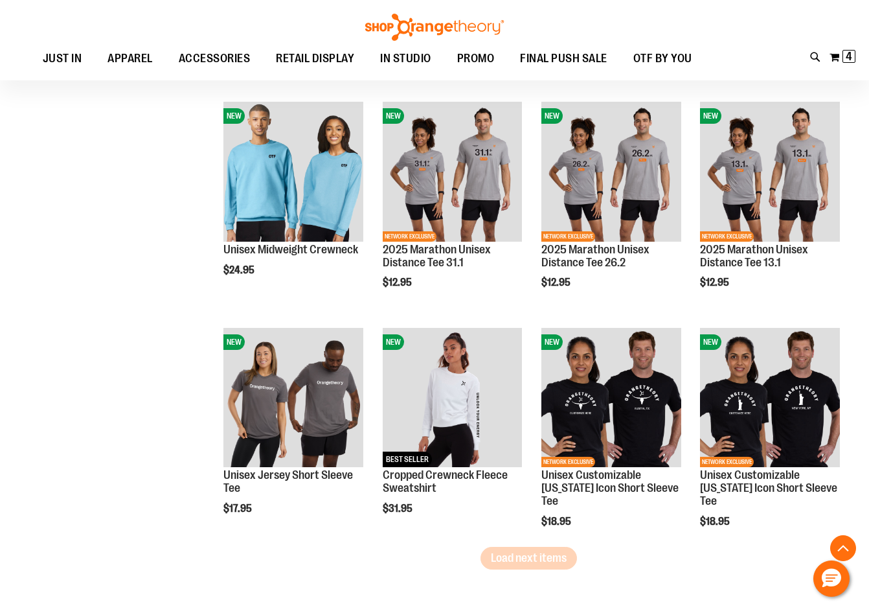
scroll to position [3779, 0]
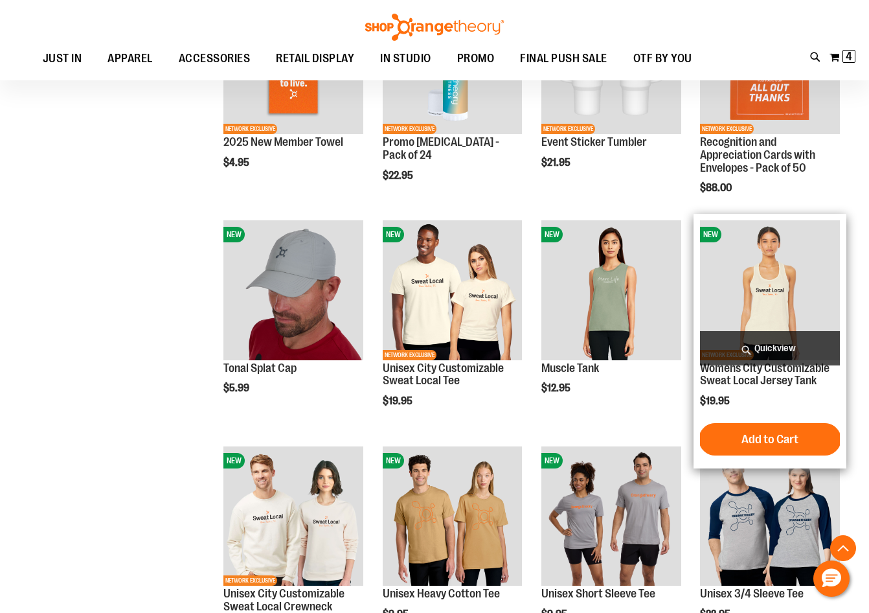
scroll to position [2742, 0]
